Goal: Information Seeking & Learning: Learn about a topic

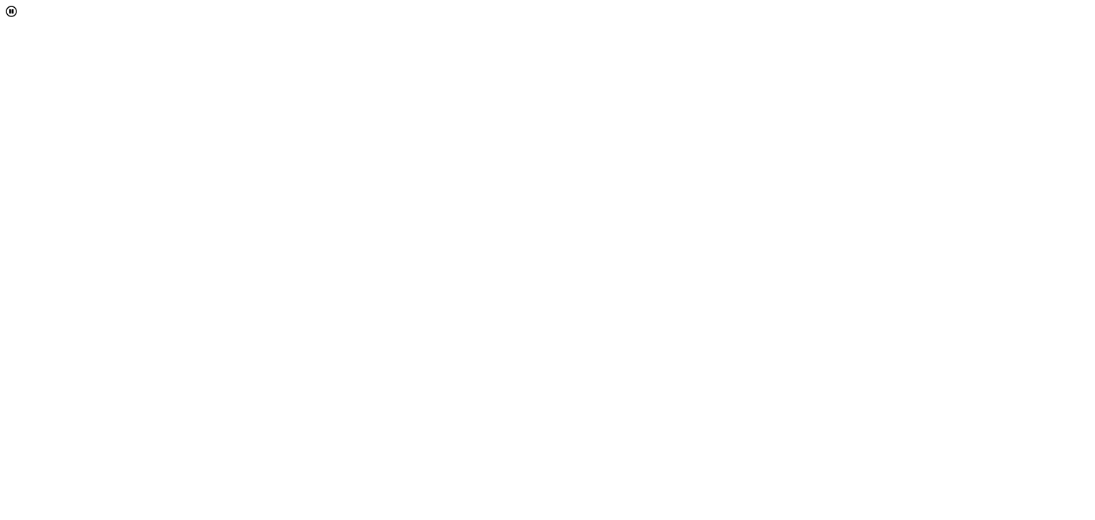
select select "[object Object]"
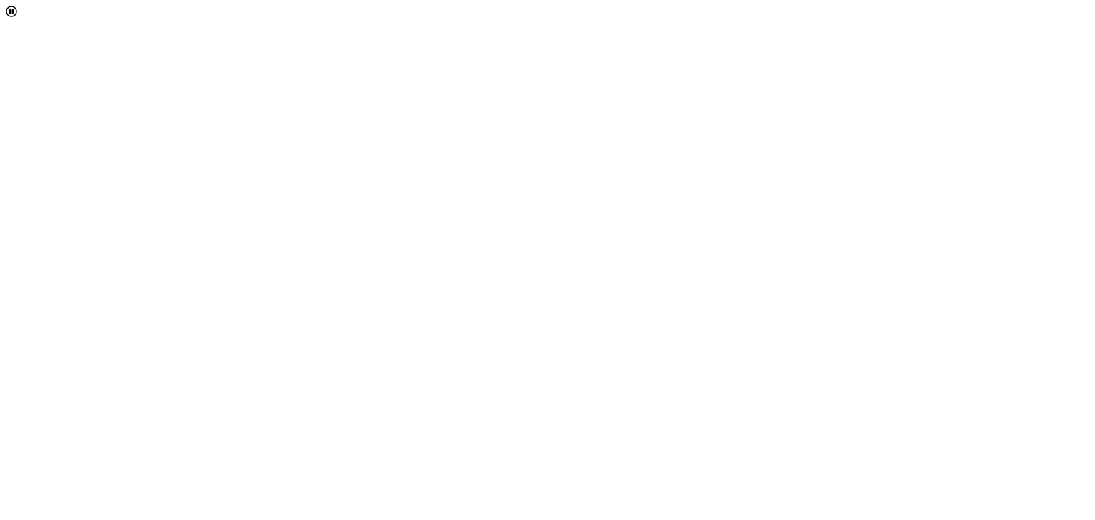
scroll to position [0, 0]
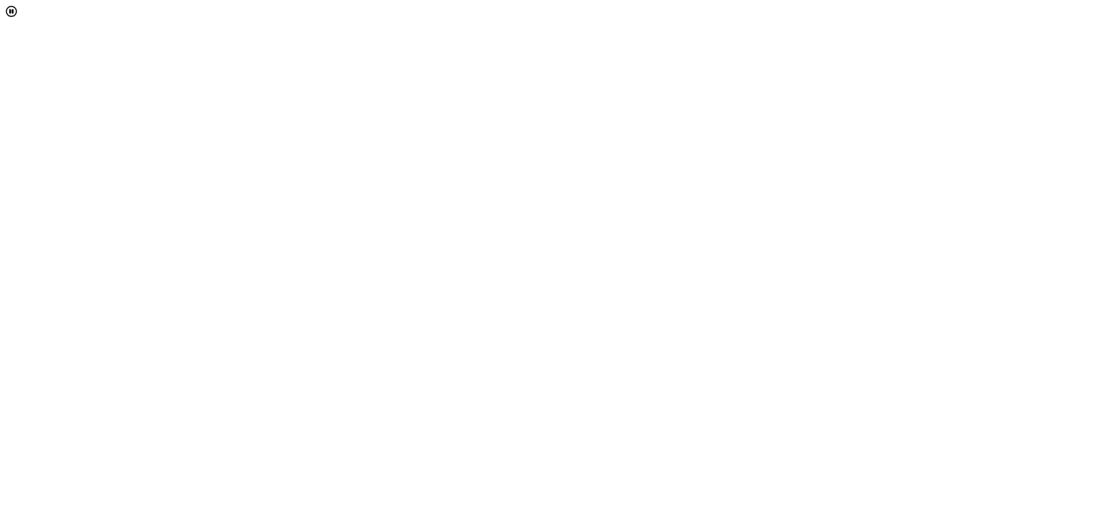
select select "[object Object]"
